Goal: Task Accomplishment & Management: Manage account settings

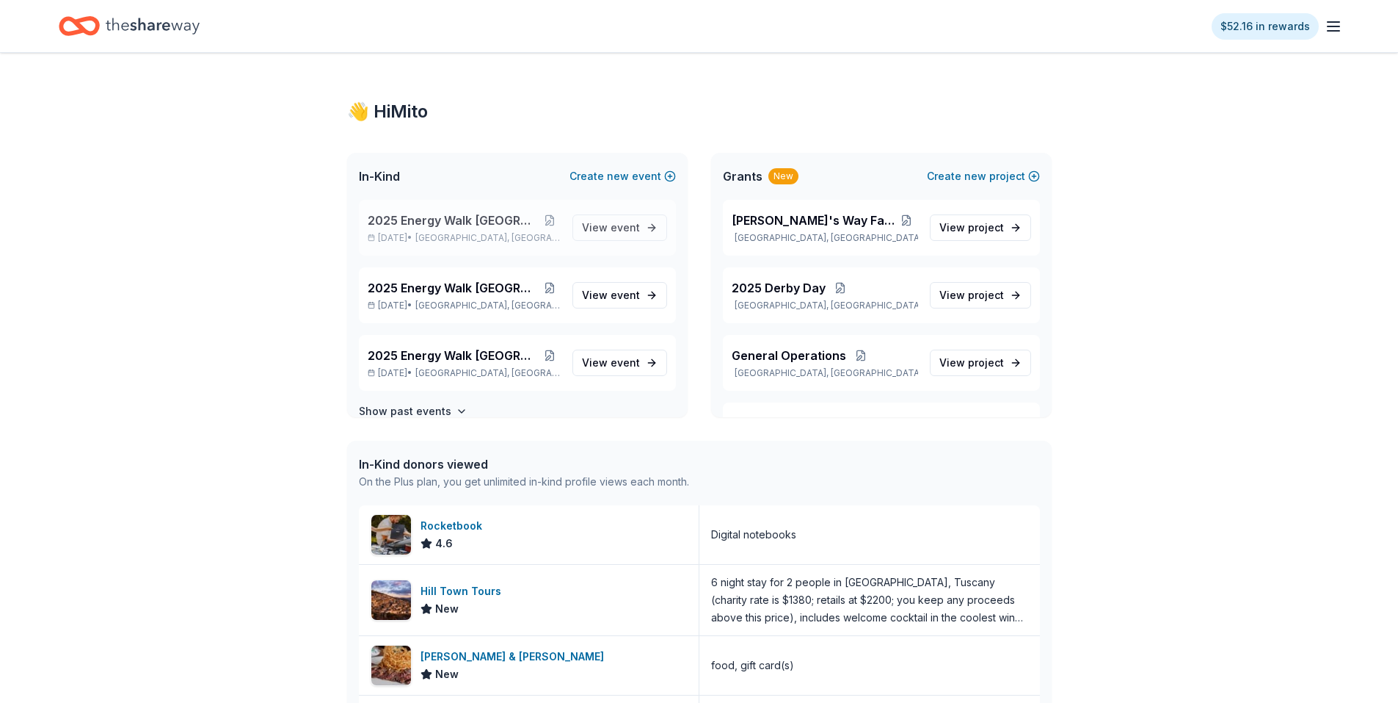
click at [480, 219] on span "2025 Energy Walk [GEOGRAPHIC_DATA]" at bounding box center [453, 220] width 171 height 18
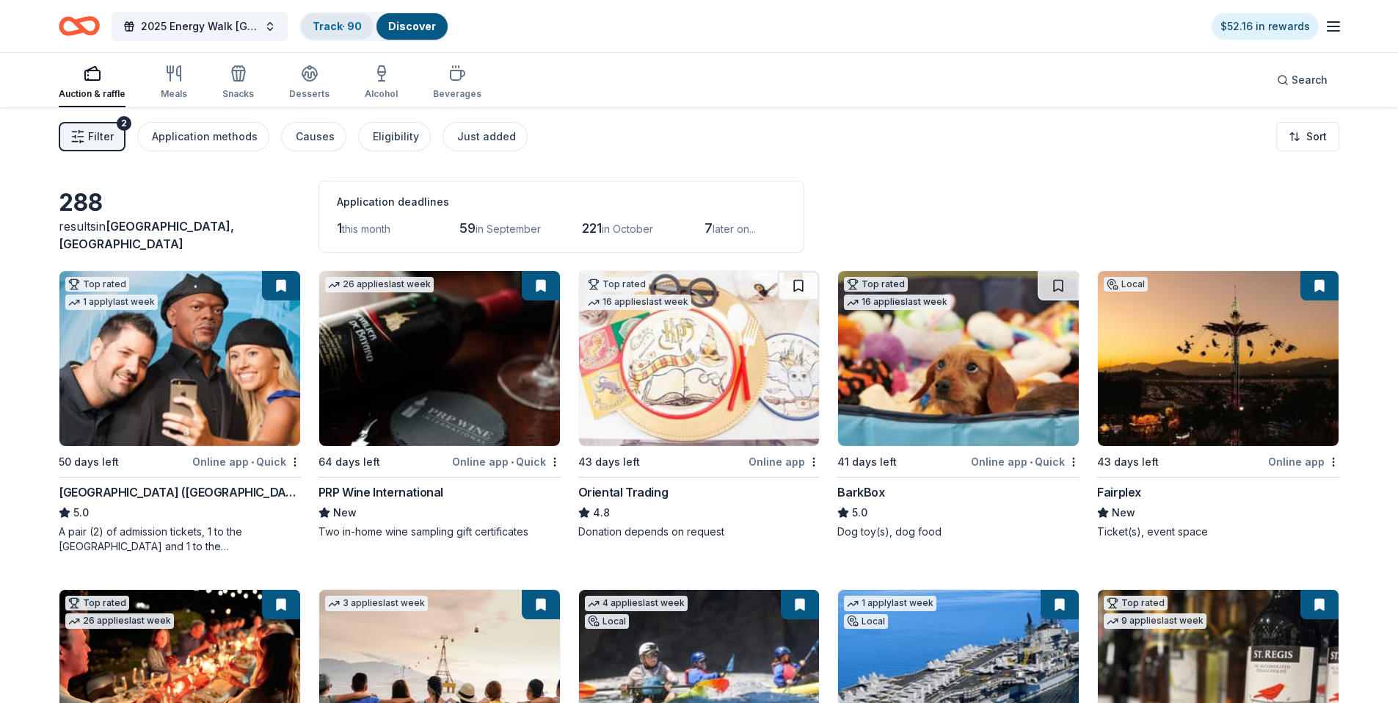
click at [339, 28] on link "Track · 90" at bounding box center [337, 26] width 49 height 12
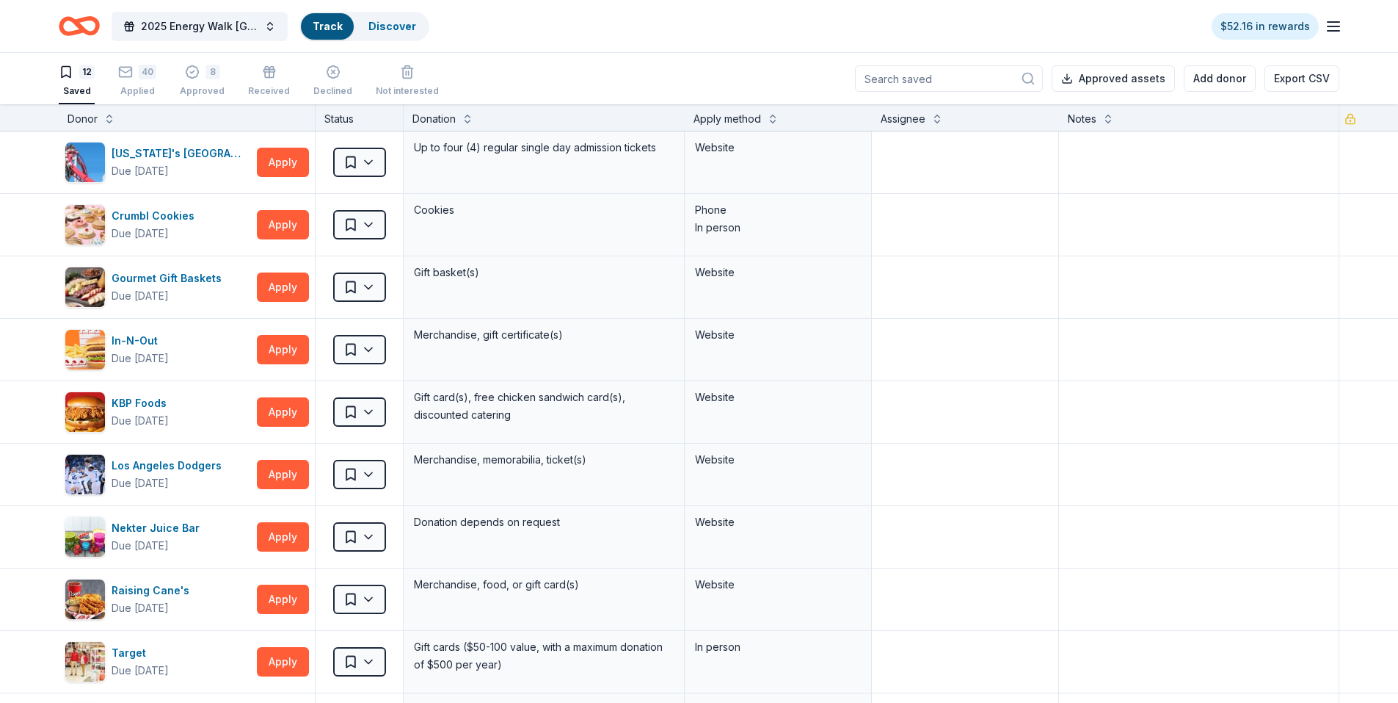
scroll to position [1, 0]
click at [192, 81] on div "8 Approved" at bounding box center [202, 80] width 45 height 32
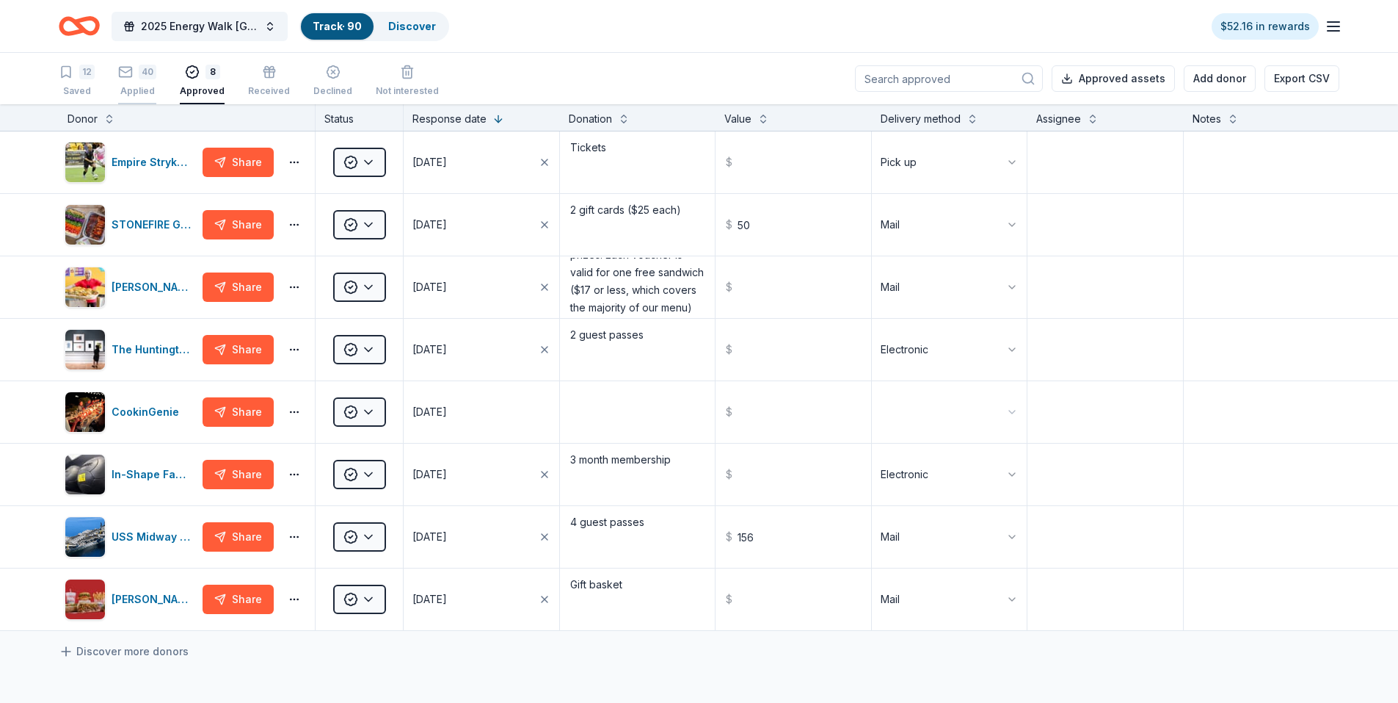
click at [150, 87] on div "Applied" at bounding box center [137, 91] width 38 height 12
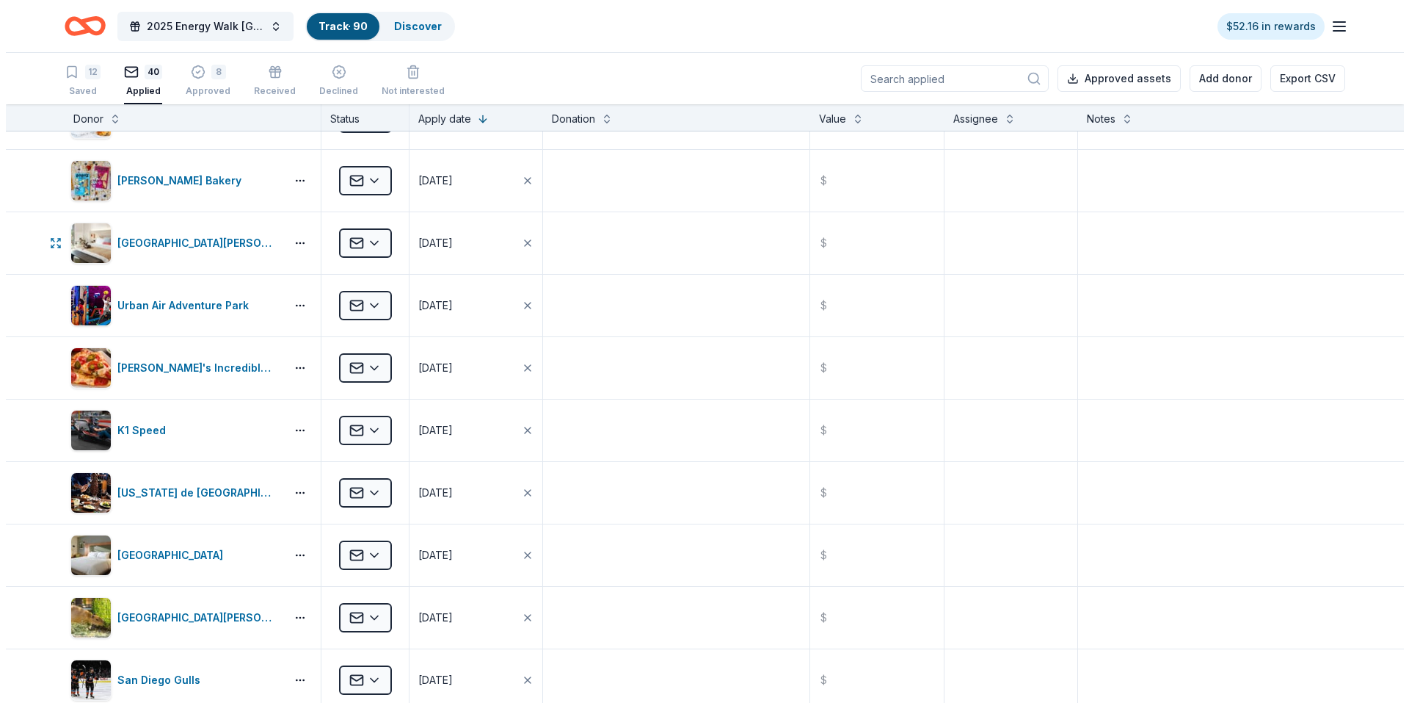
scroll to position [367, 0]
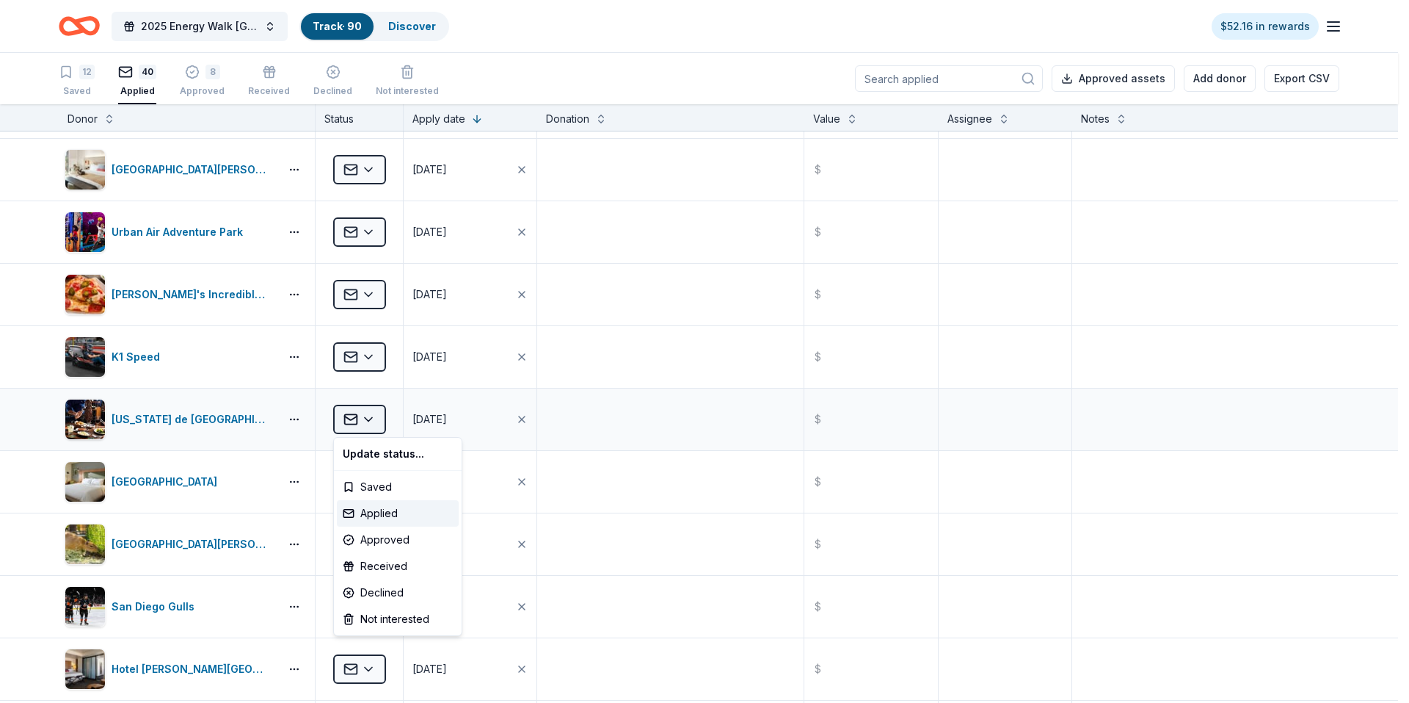
click at [371, 418] on html "2025 Energy Walk Riverside Track · 90 Discover $52.16 in rewards 12 Saved 40 Ap…" at bounding box center [704, 351] width 1409 height 703
click at [416, 591] on div "Declined" at bounding box center [398, 592] width 122 height 26
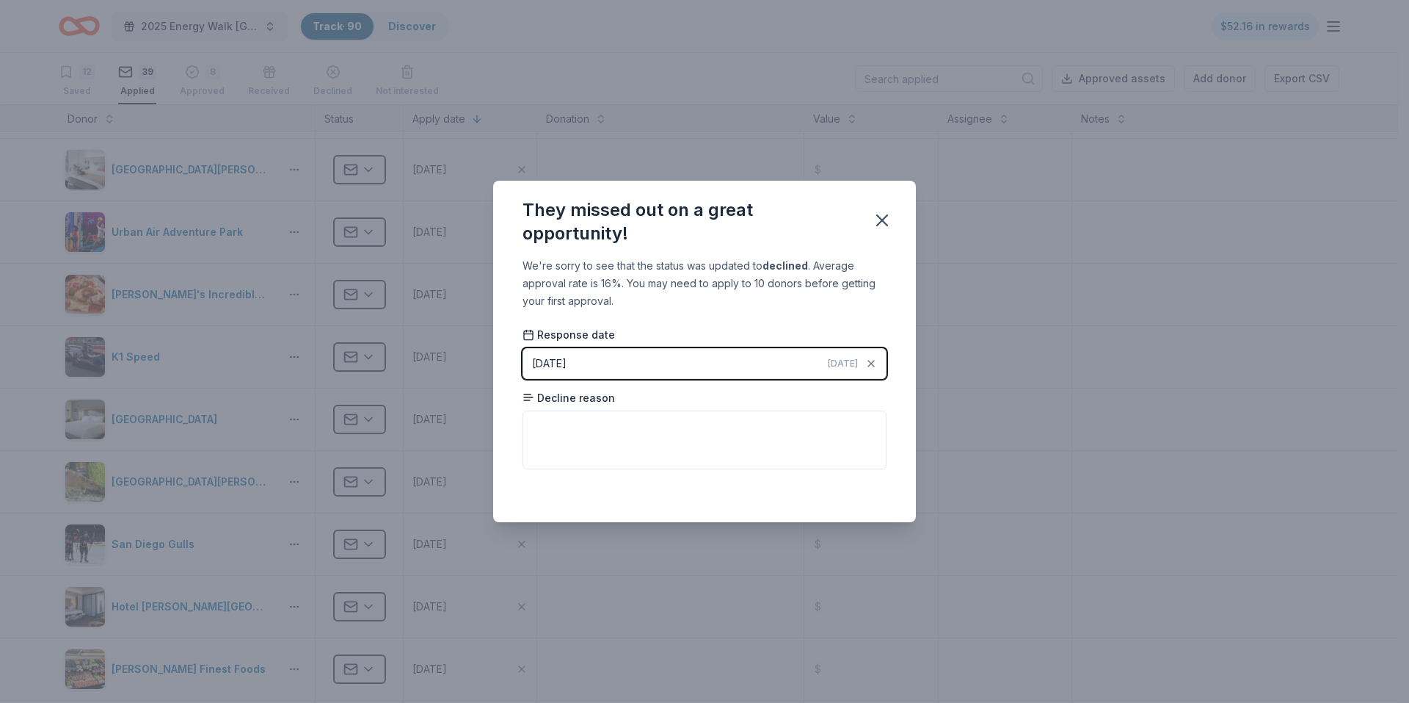
click at [758, 353] on button "08/29/2025 Today" at bounding box center [705, 363] width 364 height 31
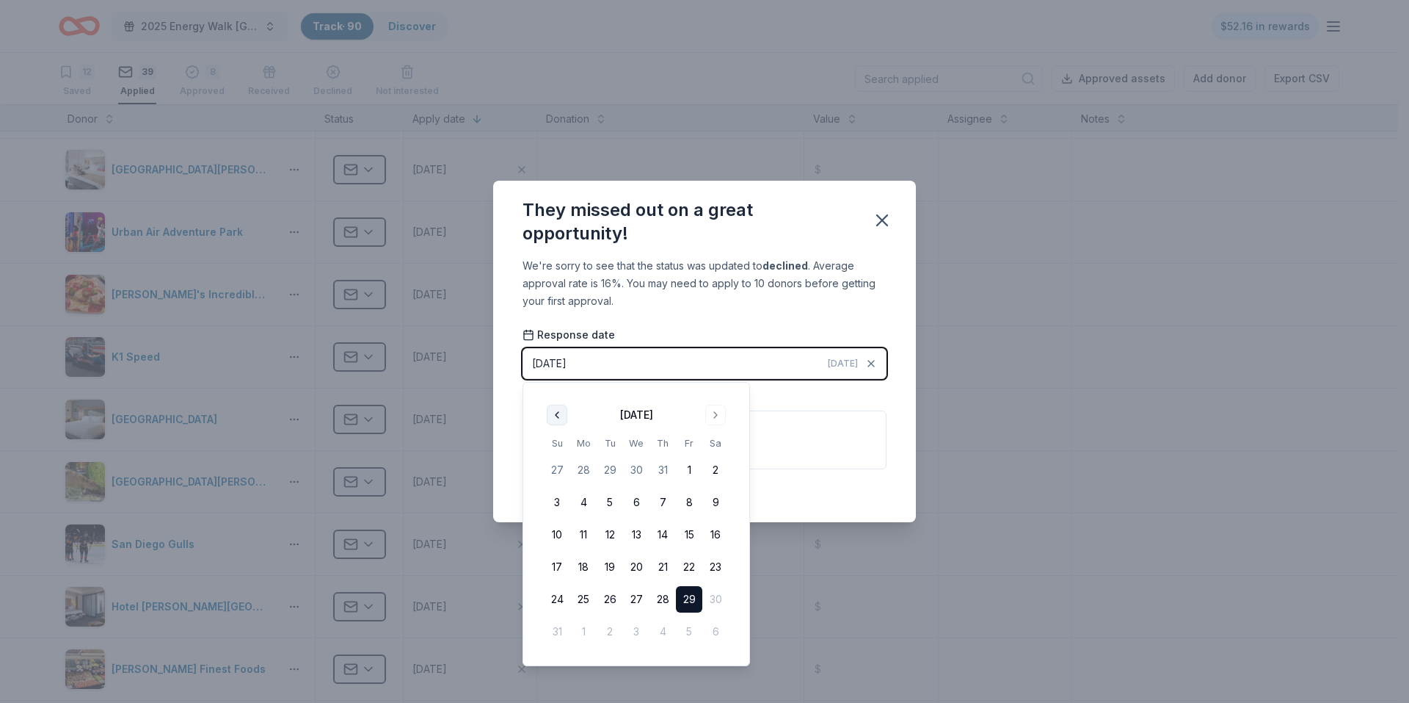
click at [552, 409] on button "Go to previous month" at bounding box center [557, 414] width 21 height 21
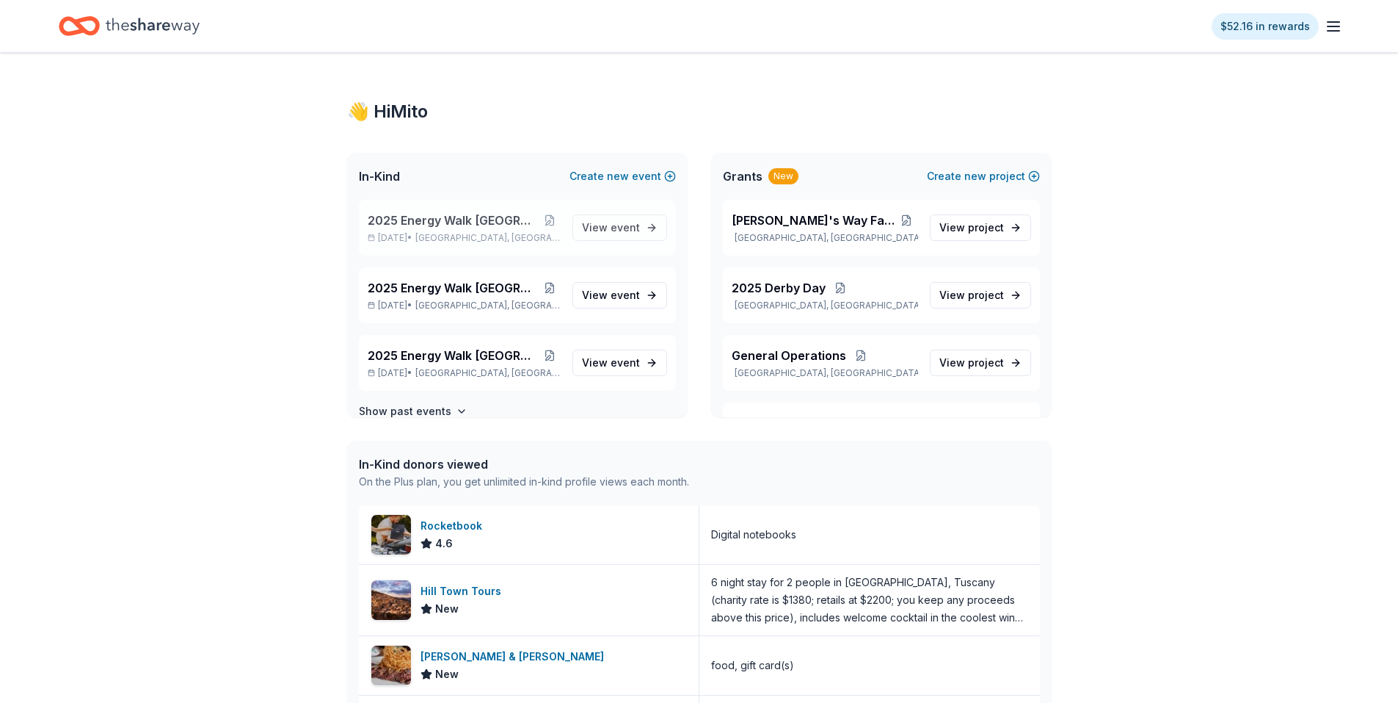
click at [471, 214] on span "2025 Energy Walk [GEOGRAPHIC_DATA]" at bounding box center [453, 220] width 171 height 18
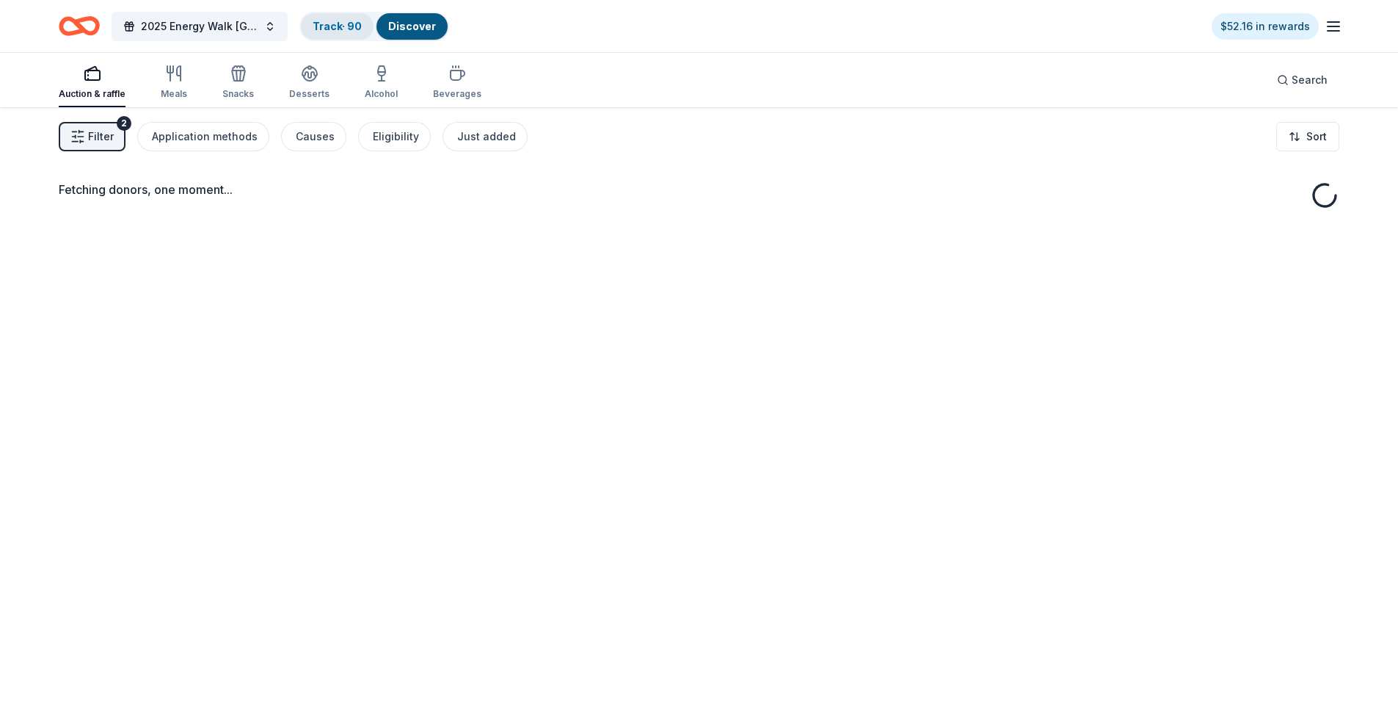
click at [341, 26] on link "Track · 90" at bounding box center [337, 26] width 49 height 12
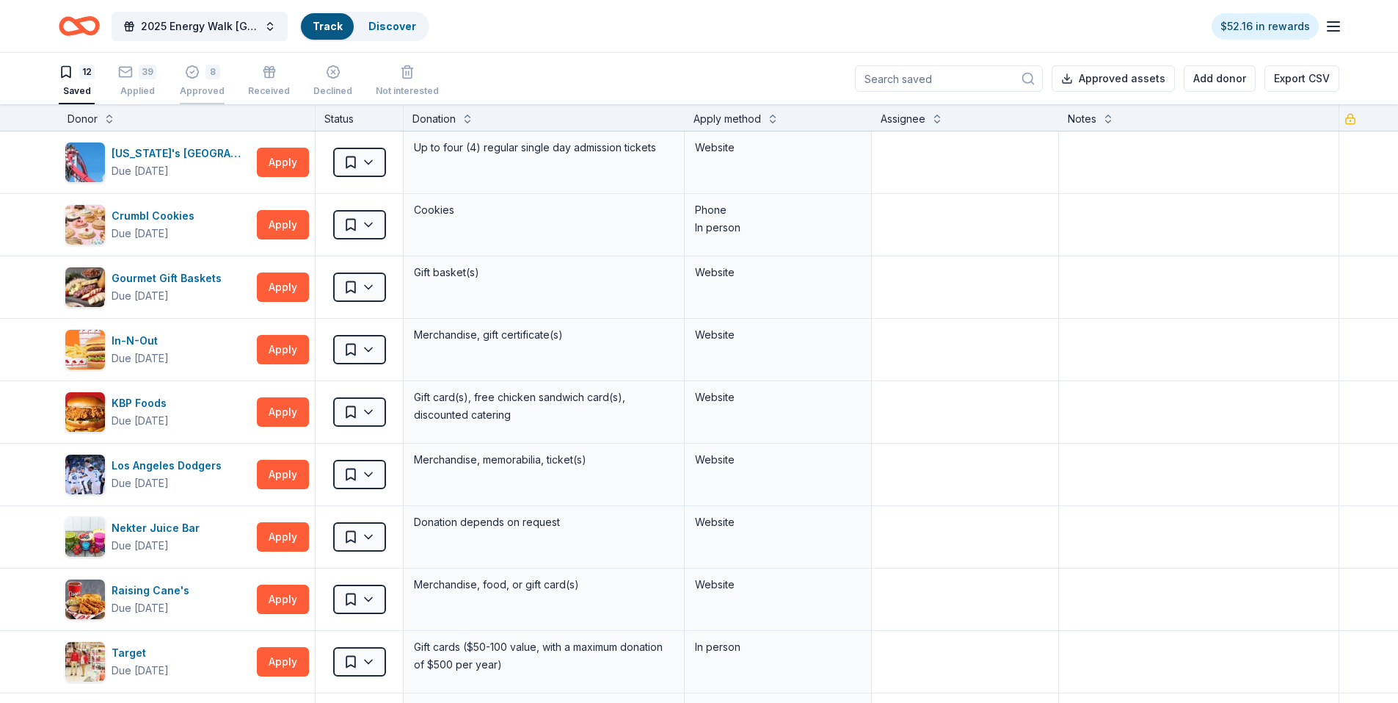
scroll to position [1, 0]
click at [333, 83] on div "Declined" at bounding box center [332, 80] width 39 height 32
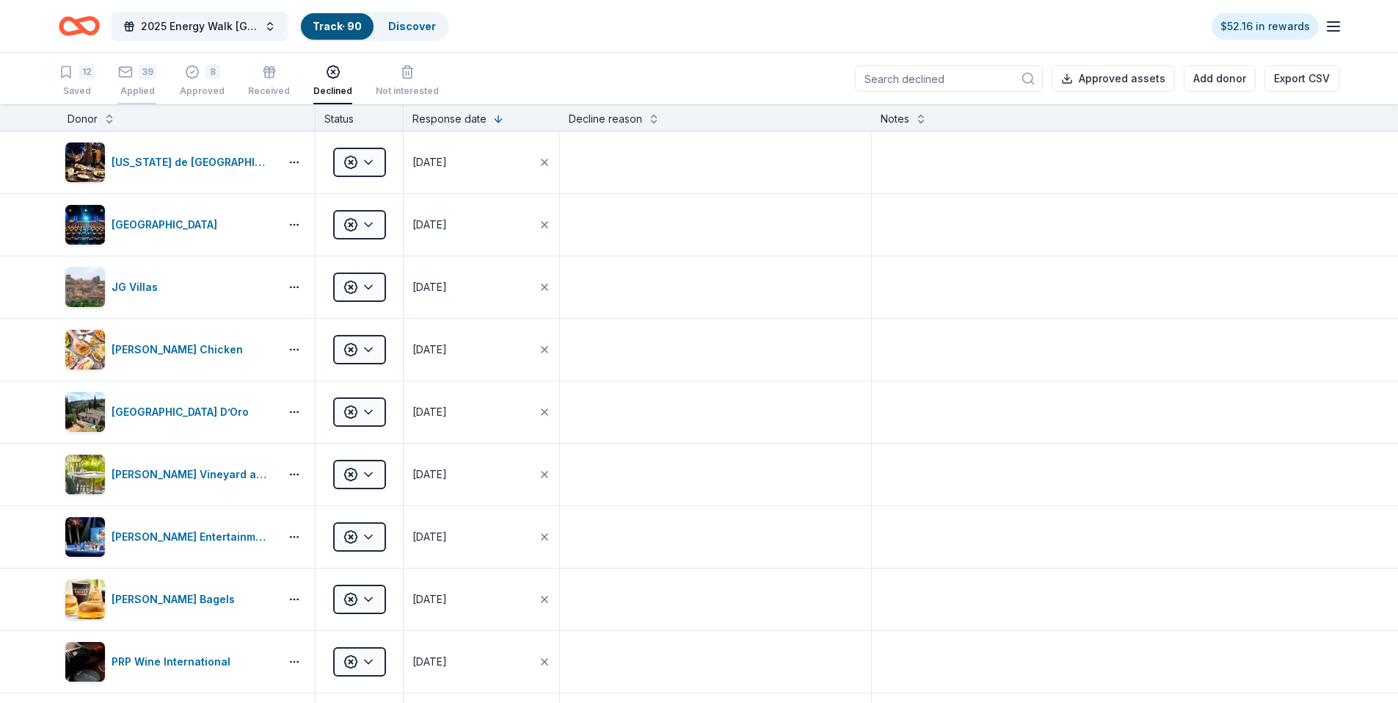
click at [131, 76] on icon "button" at bounding box center [125, 72] width 15 height 15
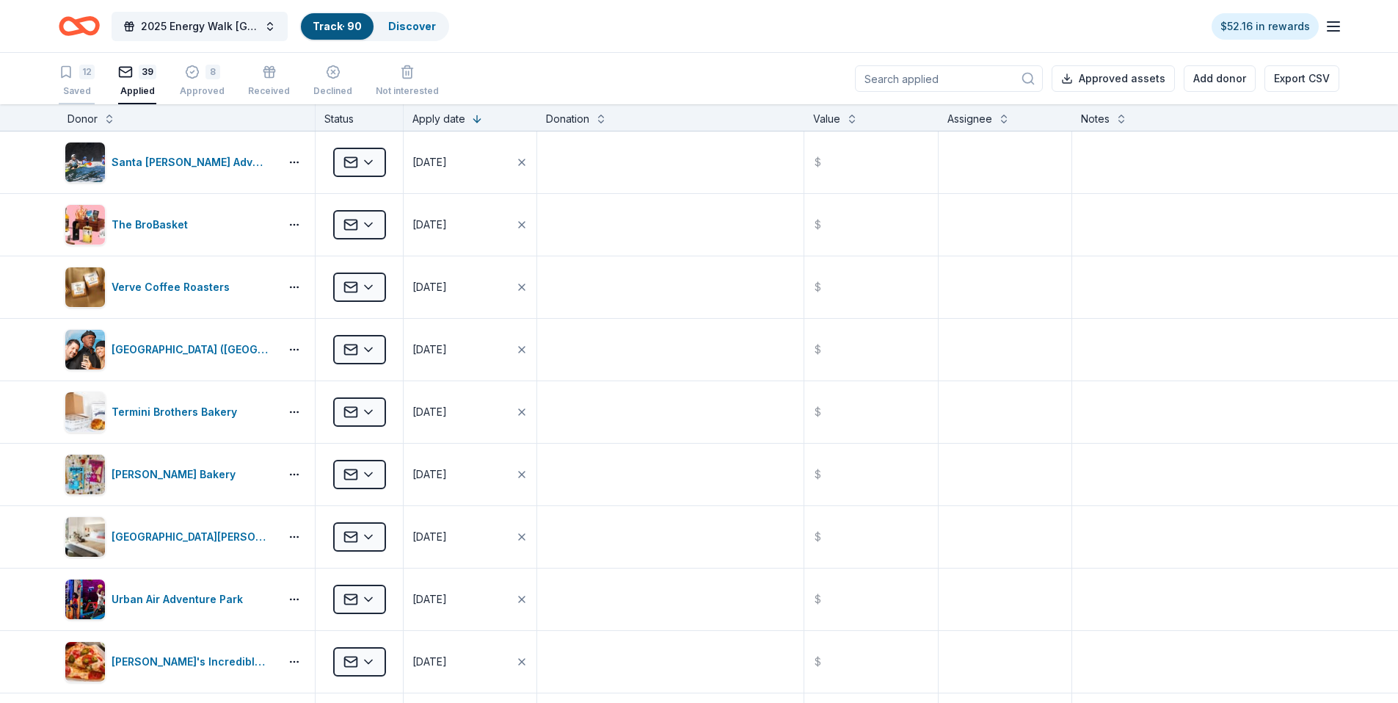
click at [62, 76] on icon "button" at bounding box center [66, 72] width 9 height 11
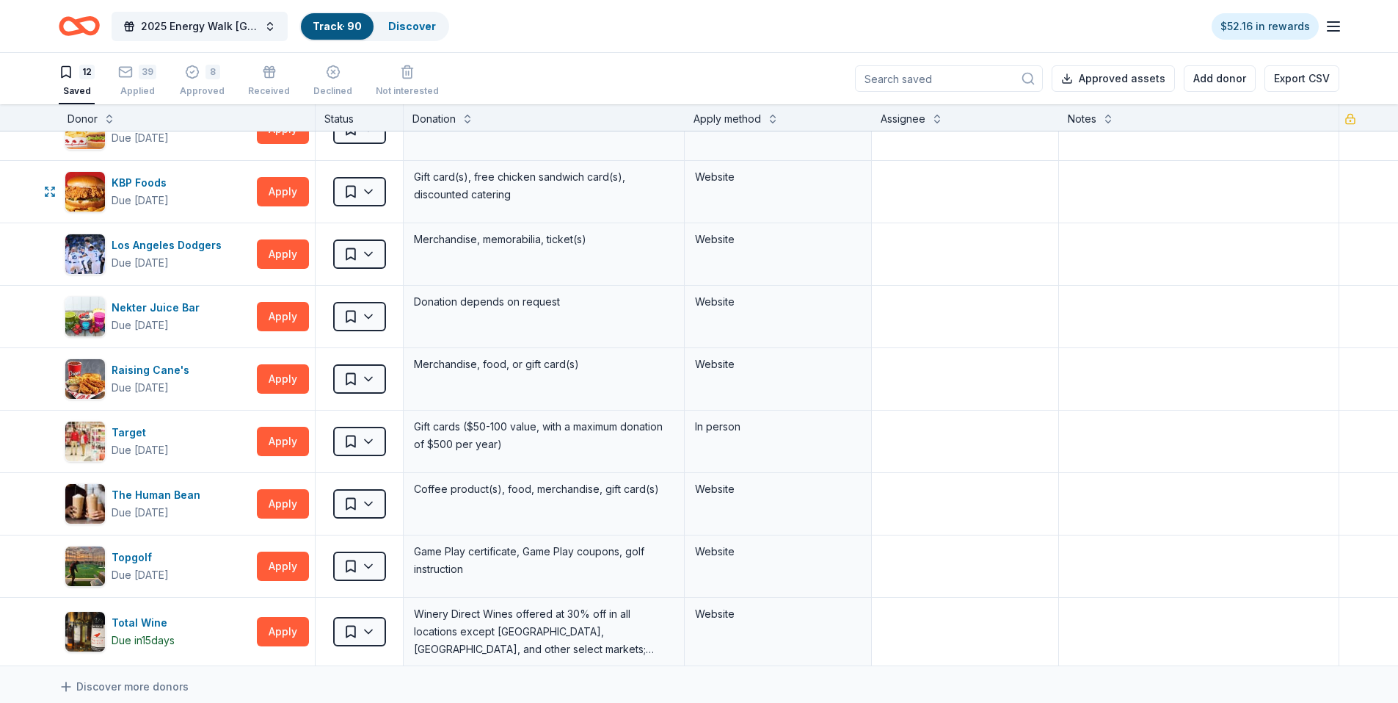
scroll to position [294, 0]
